Goal: Information Seeking & Learning: Learn about a topic

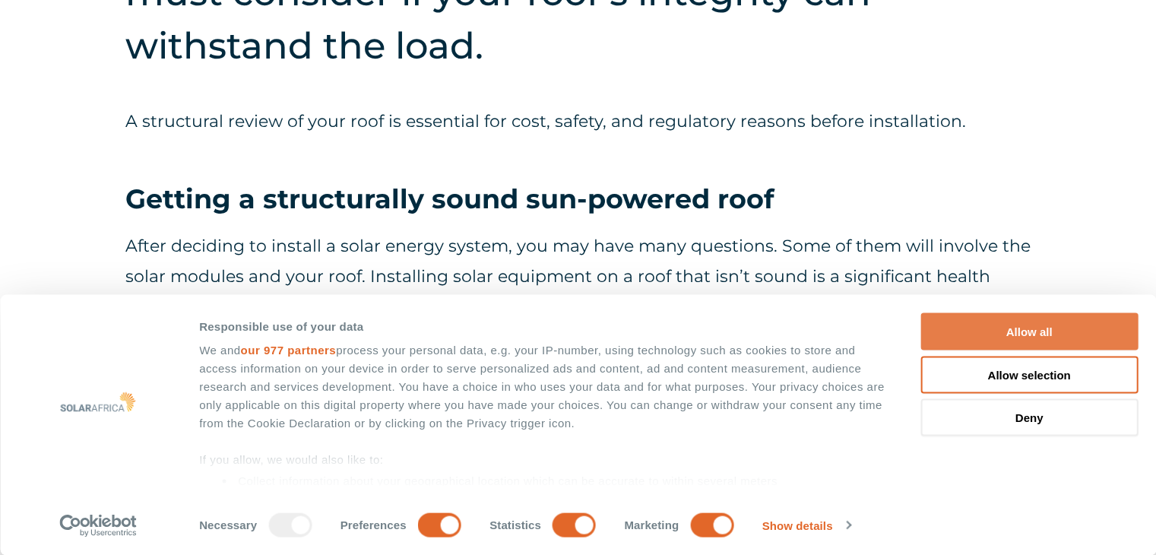
click at [1061, 325] on button "Allow all" at bounding box center [1028, 331] width 217 height 37
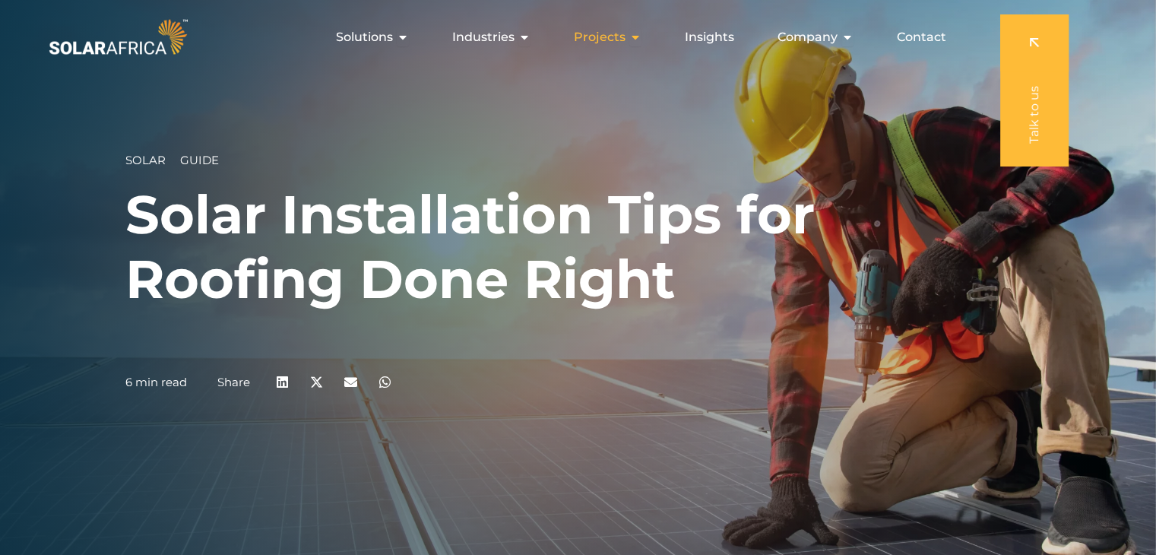
click at [637, 39] on icon "Menu" at bounding box center [635, 37] width 12 height 12
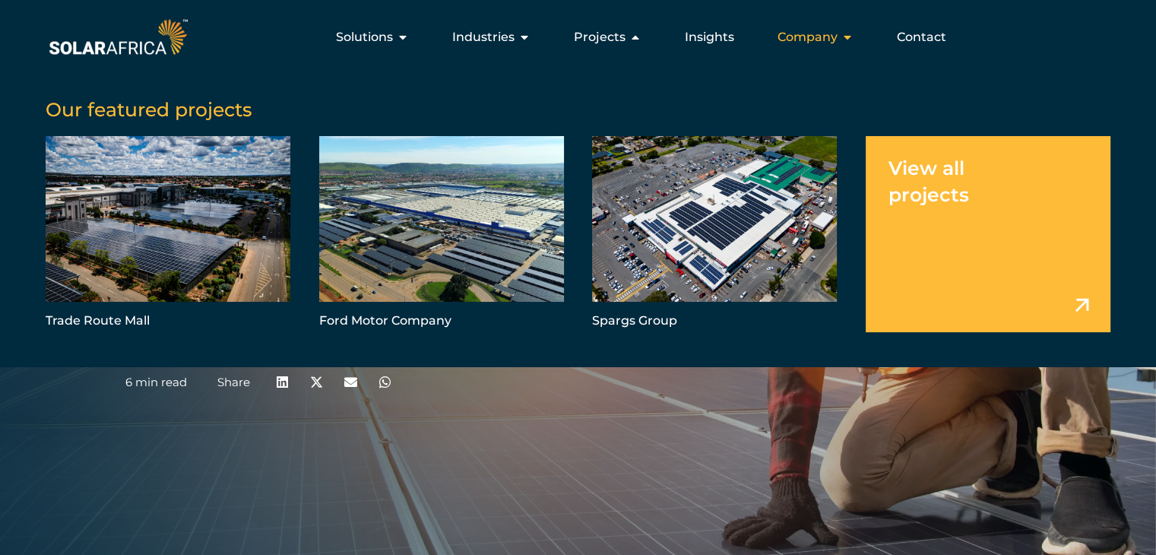
click at [814, 43] on span "Company" at bounding box center [807, 37] width 60 height 18
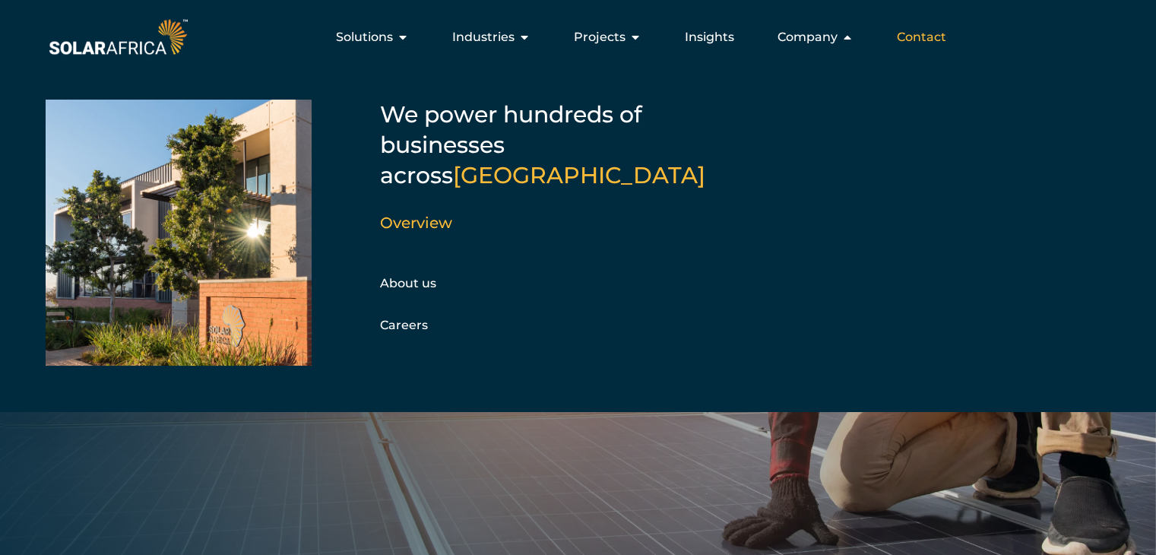
click at [919, 37] on span "Contact" at bounding box center [920, 37] width 49 height 18
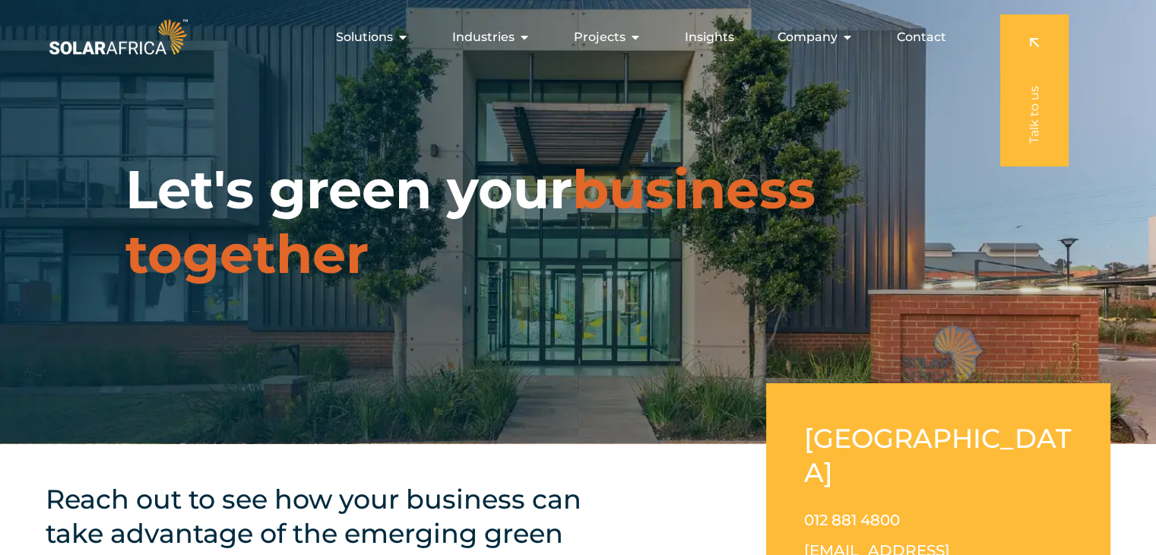
drag, startPoint x: 1162, startPoint y: 101, endPoint x: 1111, endPoint y: 90, distance: 51.4
click at [842, 35] on icon "Menu" at bounding box center [847, 37] width 12 height 12
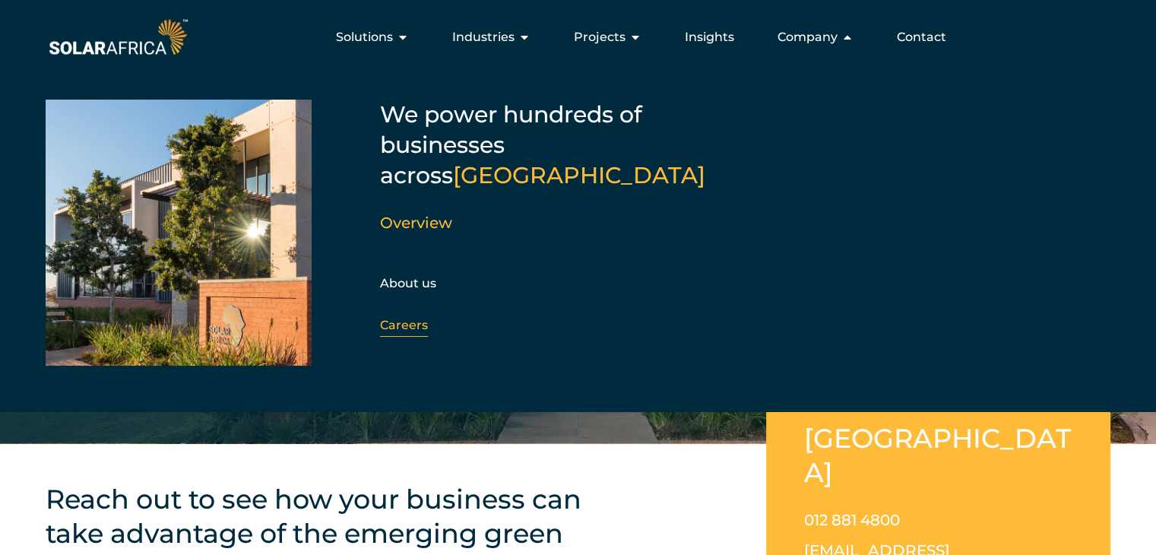
click at [431, 314] on div "Careers" at bounding box center [462, 325] width 164 height 23
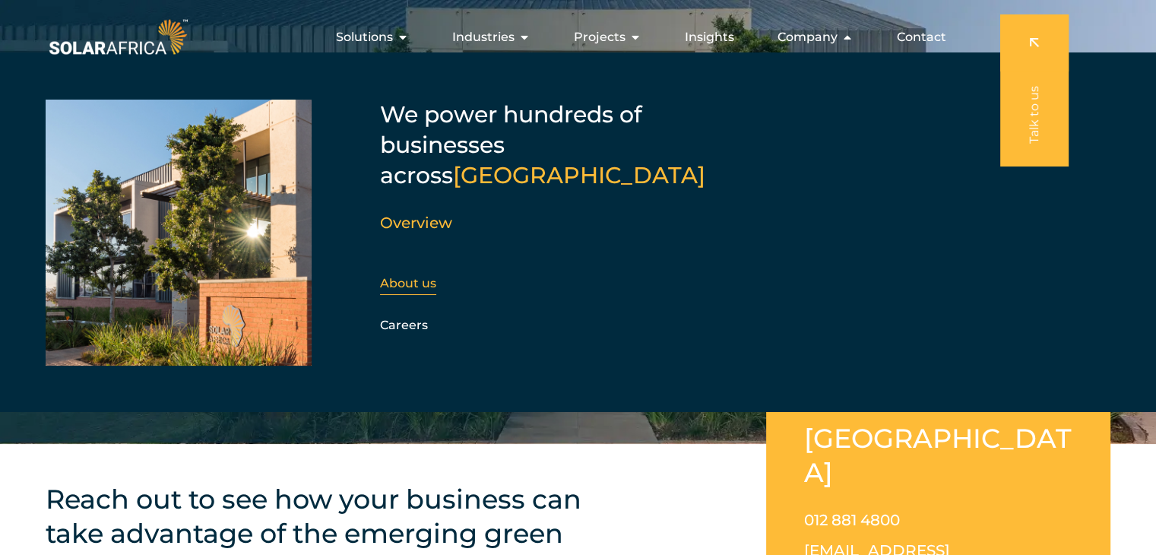
click at [408, 276] on link "About us" at bounding box center [408, 283] width 56 height 14
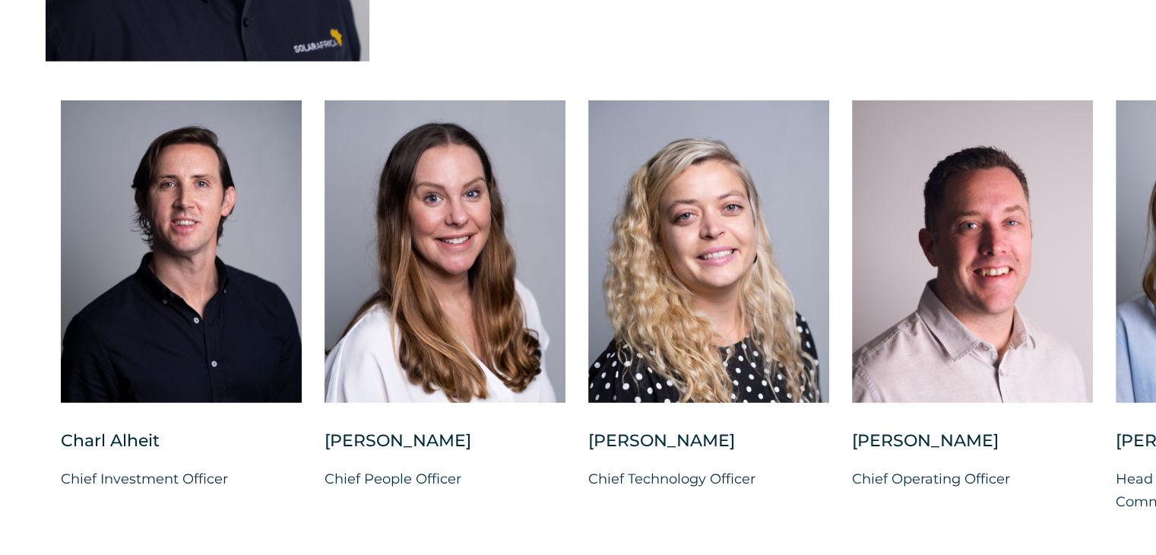
scroll to position [3833, 0]
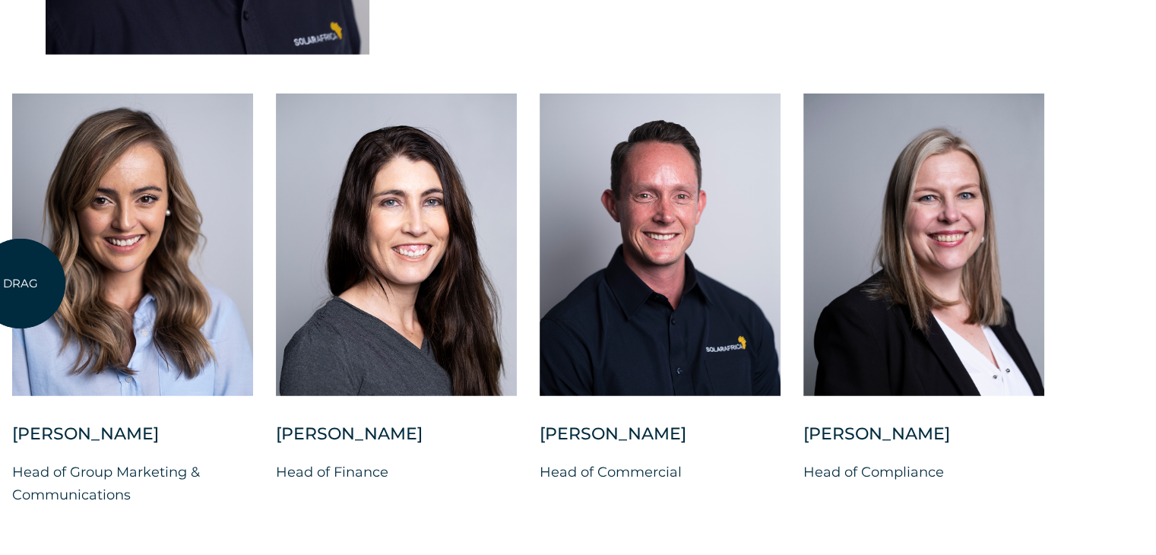
drag, startPoint x: 1124, startPoint y: 247, endPoint x: 21, endPoint y: 283, distance: 1103.7
click at [21, 283] on div at bounding box center [132, 244] width 241 height 302
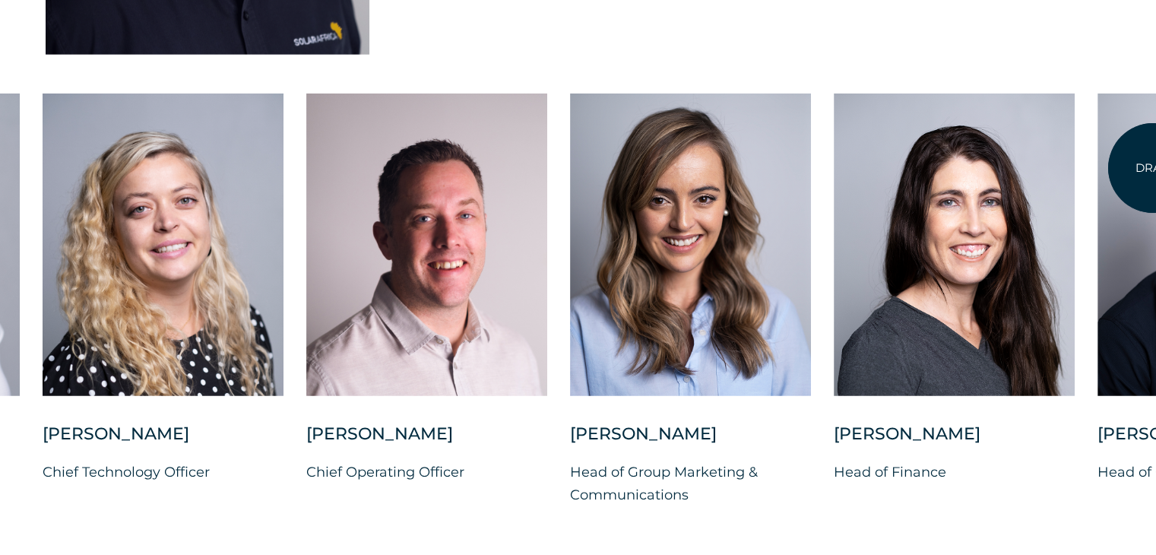
drag, startPoint x: 643, startPoint y: 247, endPoint x: 1150, endPoint y: 168, distance: 512.9
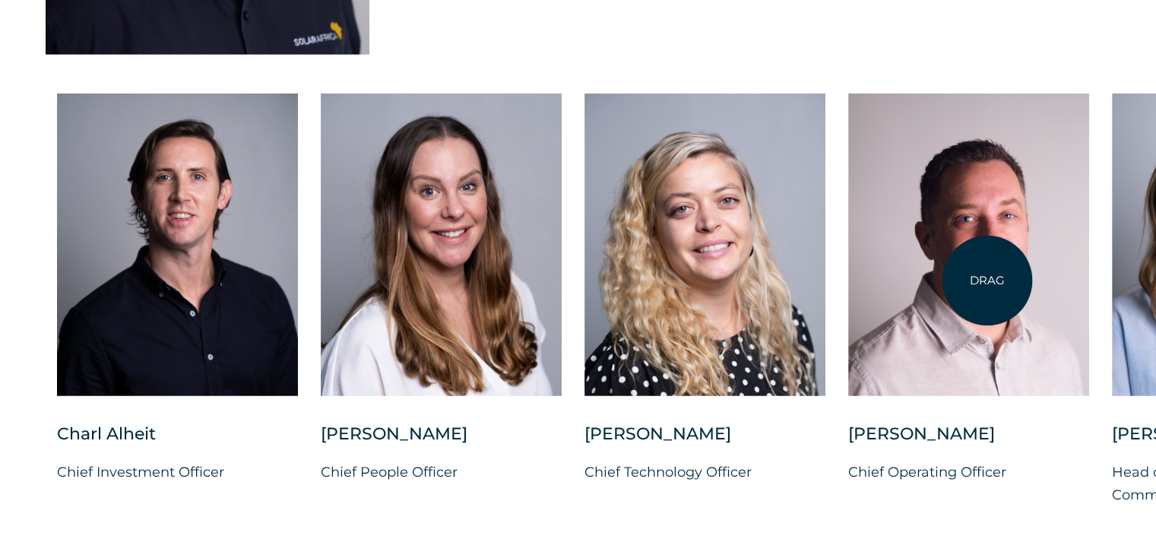
drag, startPoint x: 463, startPoint y: 274, endPoint x: 987, endPoint y: 280, distance: 523.5
click at [987, 280] on div at bounding box center [968, 244] width 241 height 302
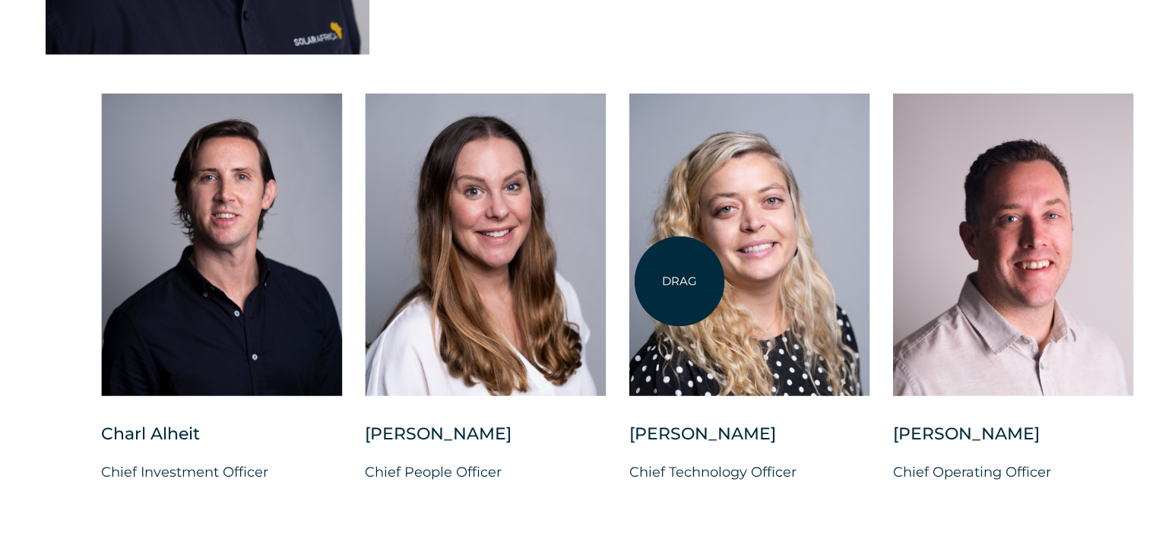
drag, startPoint x: 476, startPoint y: 280, endPoint x: 702, endPoint y: 289, distance: 225.8
click at [702, 289] on div "Charl Alheit Chief Investment Officer Candice Seggie Chief People Officer Suné …" at bounding box center [1155, 311] width 2231 height 437
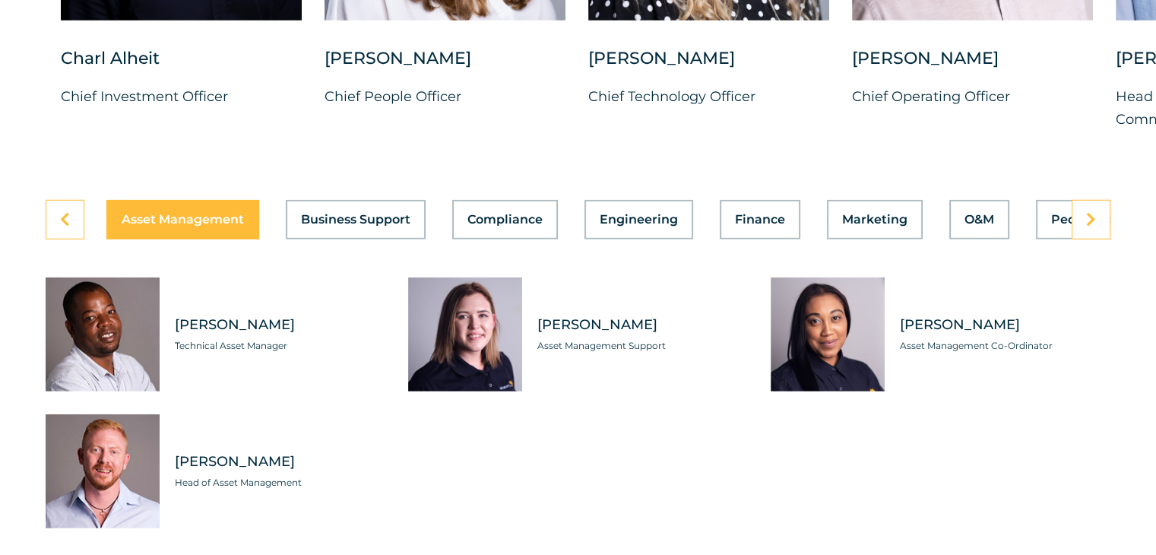
scroll to position [4222, 0]
